Goal: Find specific page/section: Find specific page/section

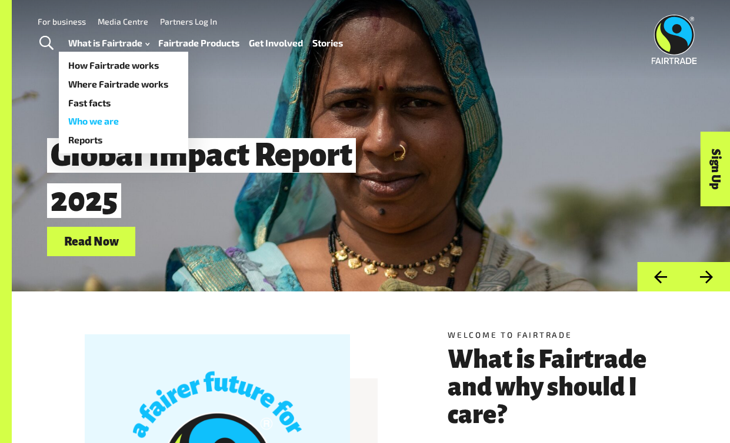
click at [113, 120] on link "Who we are" at bounding box center [123, 121] width 129 height 19
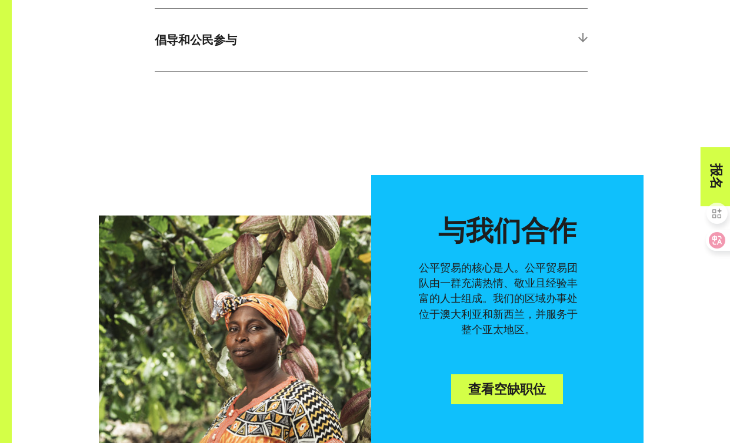
scroll to position [1584, 0]
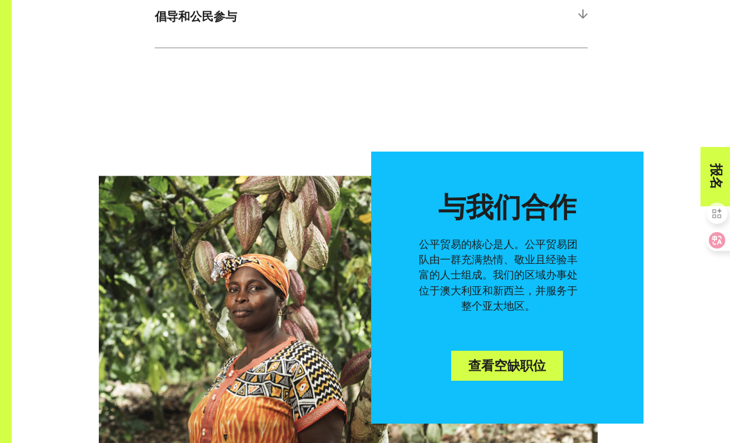
click at [482, 369] on font "查看空缺职位" at bounding box center [507, 366] width 78 height 13
